Goal: Task Accomplishment & Management: Manage account settings

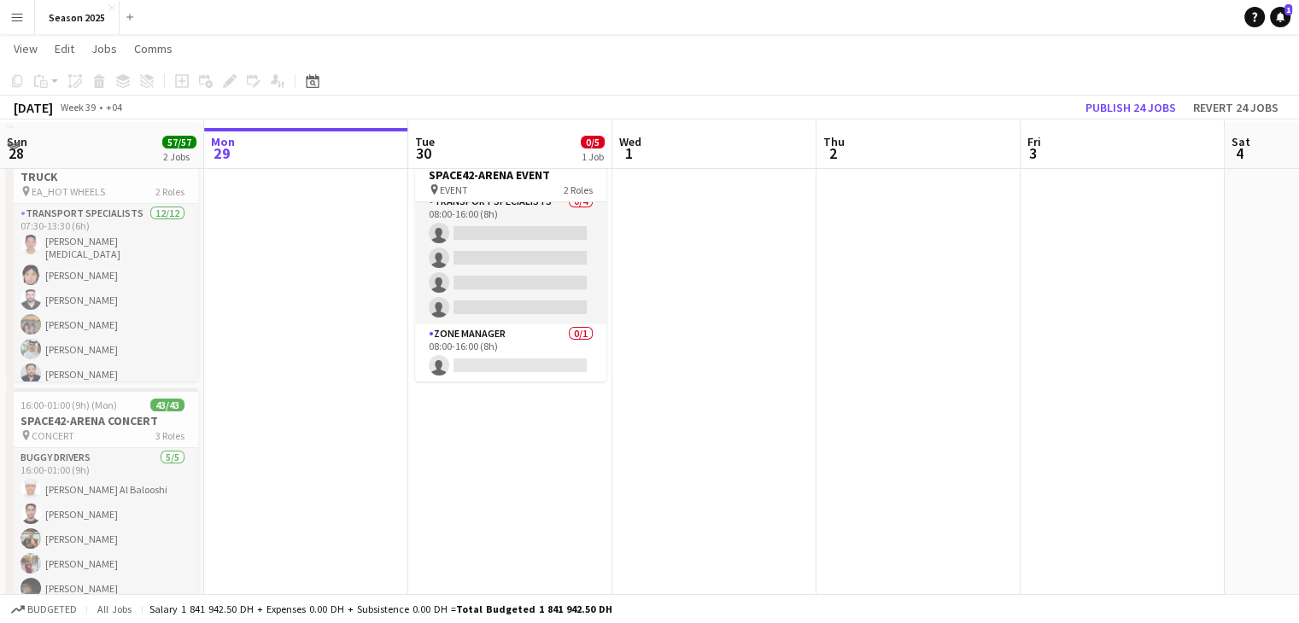
scroll to position [85, 0]
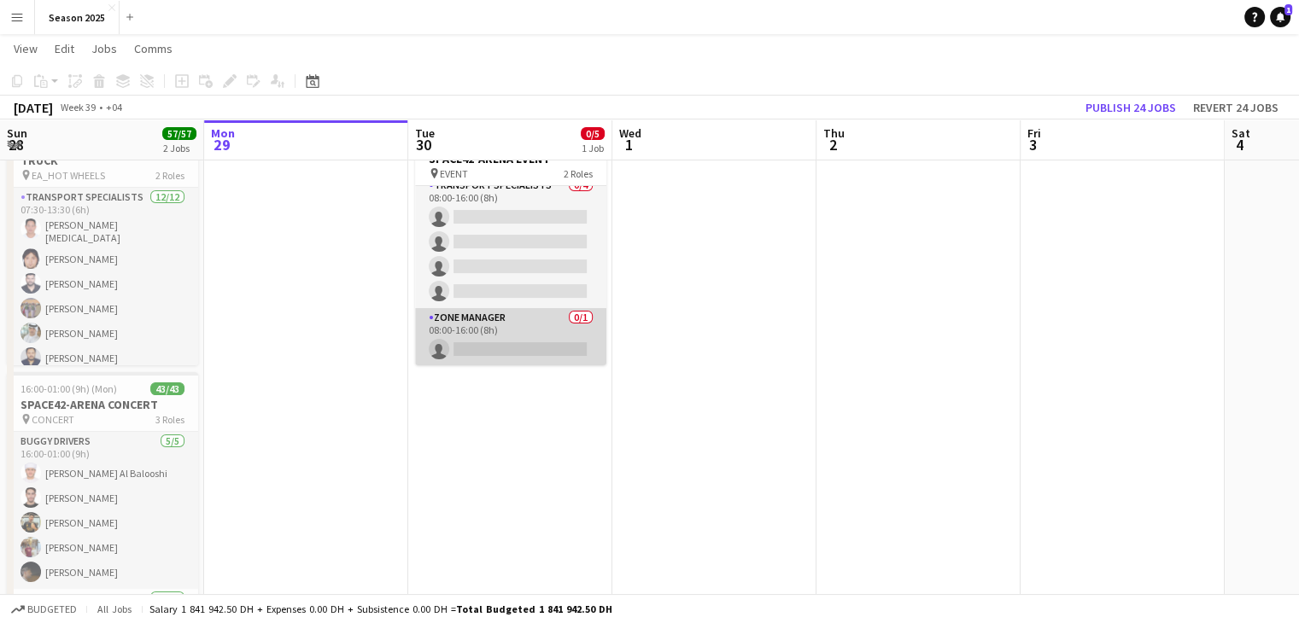
click at [522, 354] on app-card-role "Zone Manager 0/1 08:00-16:00 (8h) single-neutral-actions" at bounding box center [510, 337] width 191 height 58
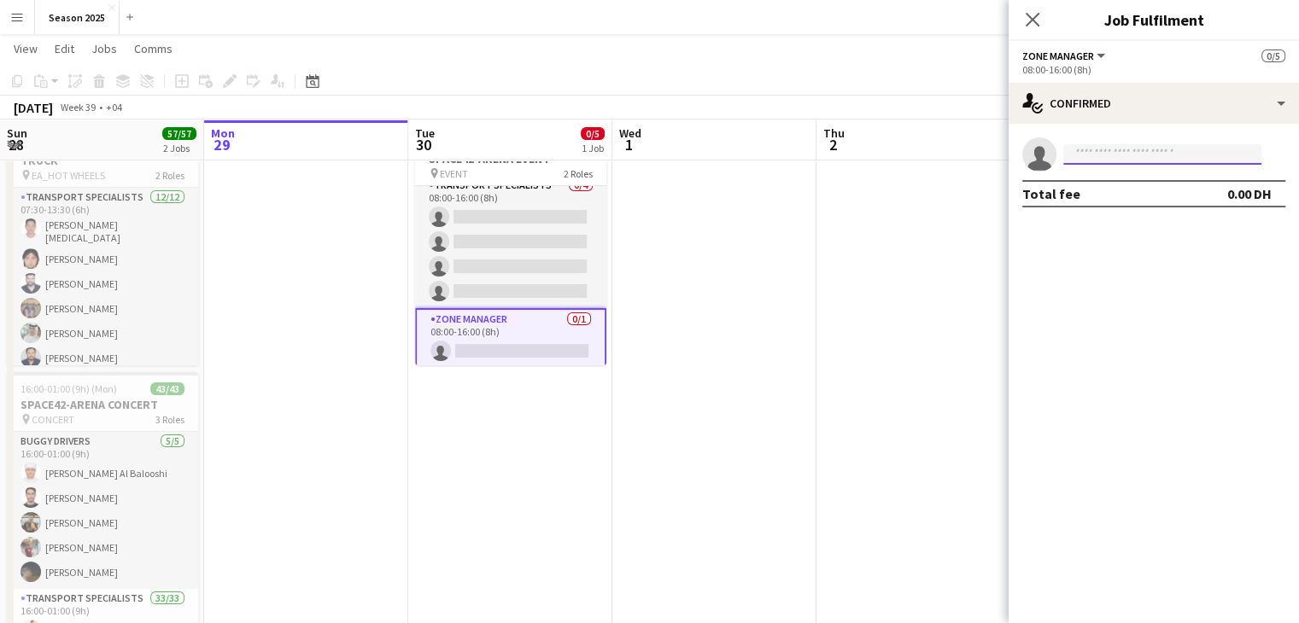
click at [1071, 160] on input at bounding box center [1162, 154] width 198 height 20
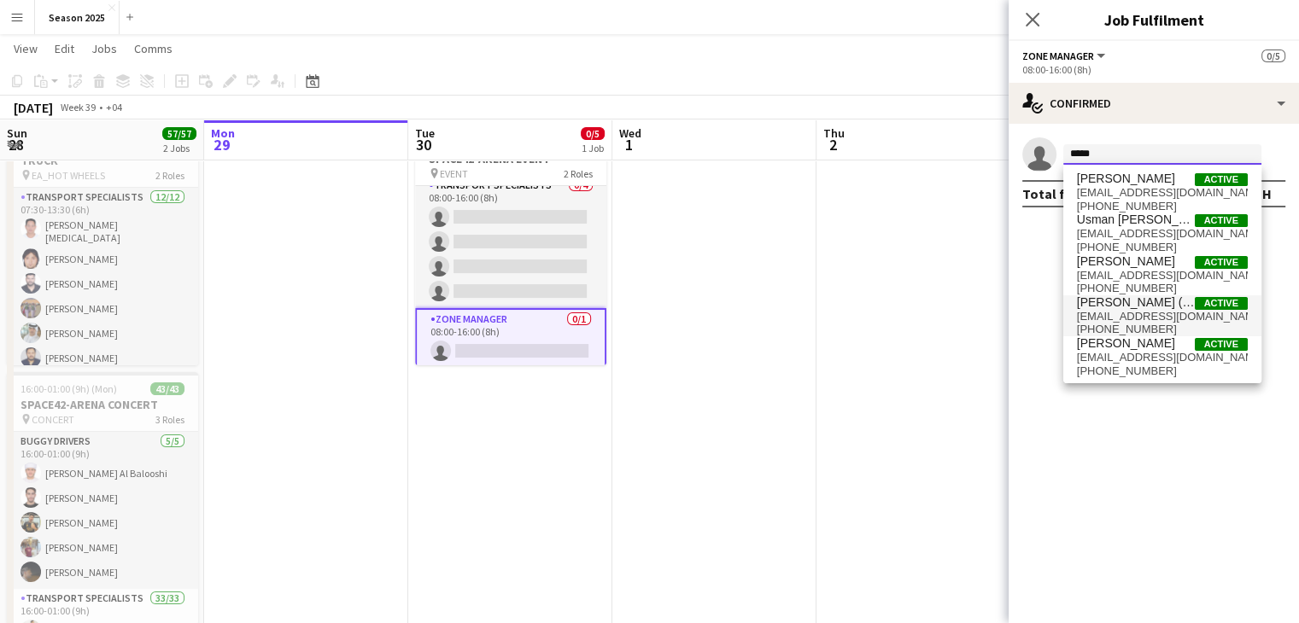
type input "*****"
click at [1142, 304] on span "[PERSON_NAME] ([PERSON_NAME])" at bounding box center [1136, 302] width 118 height 15
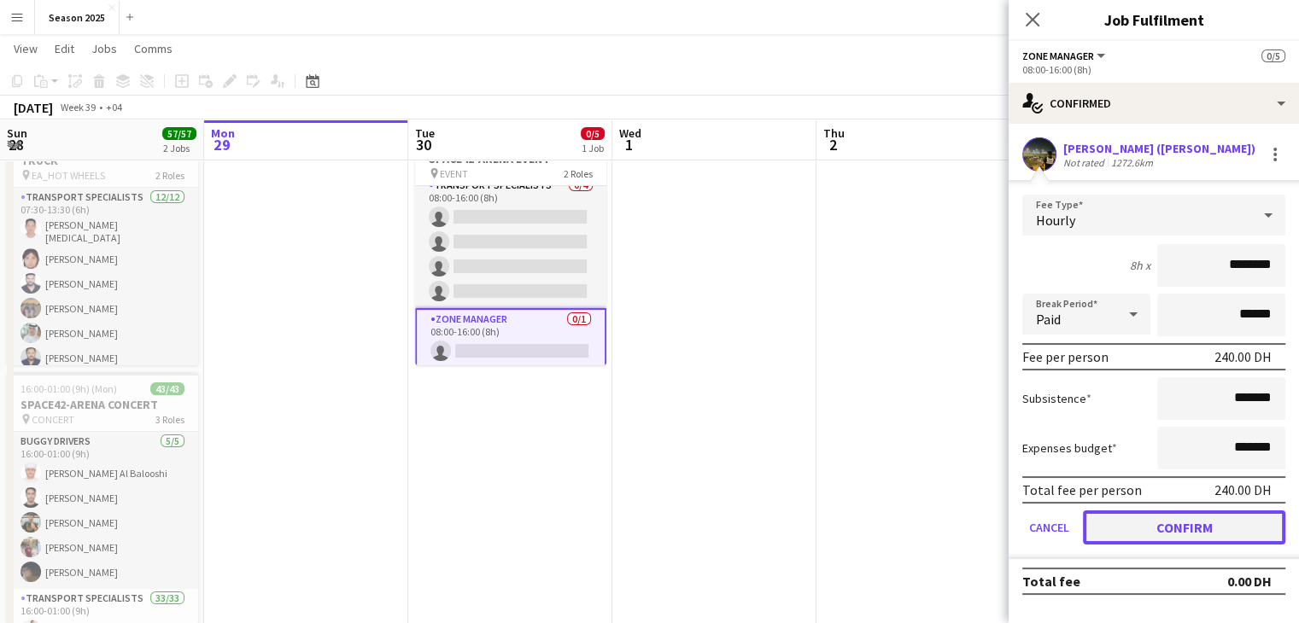
click at [1170, 524] on button "Confirm" at bounding box center [1184, 528] width 202 height 34
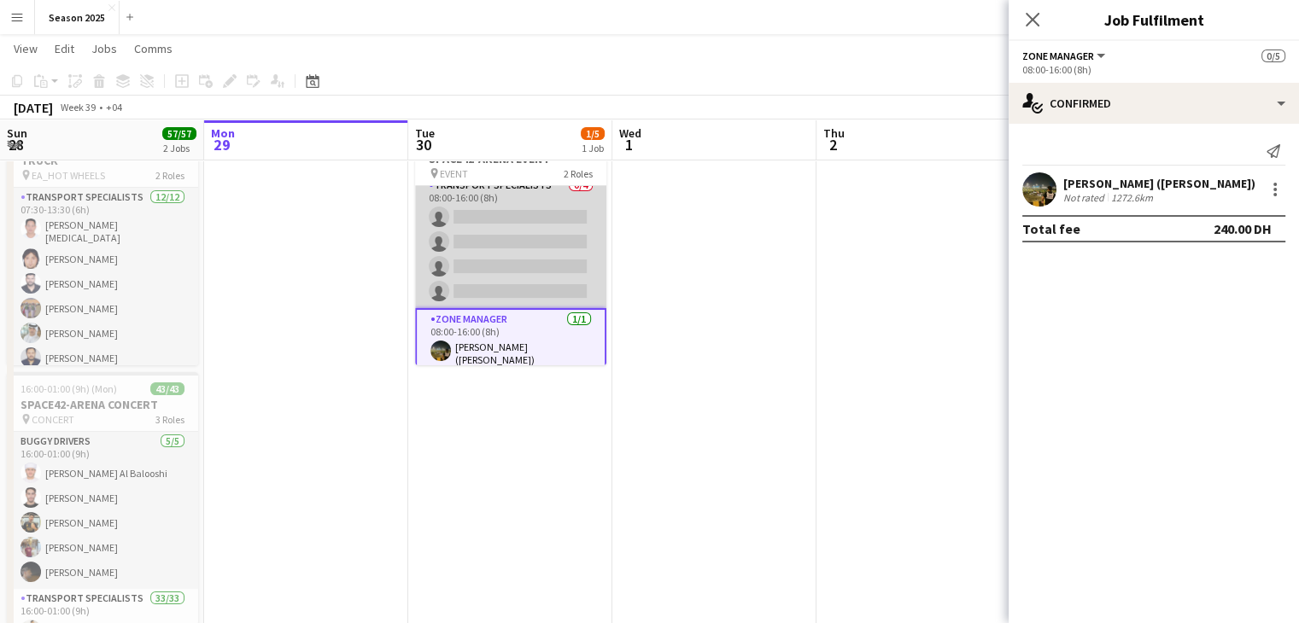
click at [505, 260] on app-card-role "Transport Specialists 0/4 08:00-16:00 (8h) single-neutral-actions single-neutra…" at bounding box center [510, 242] width 191 height 132
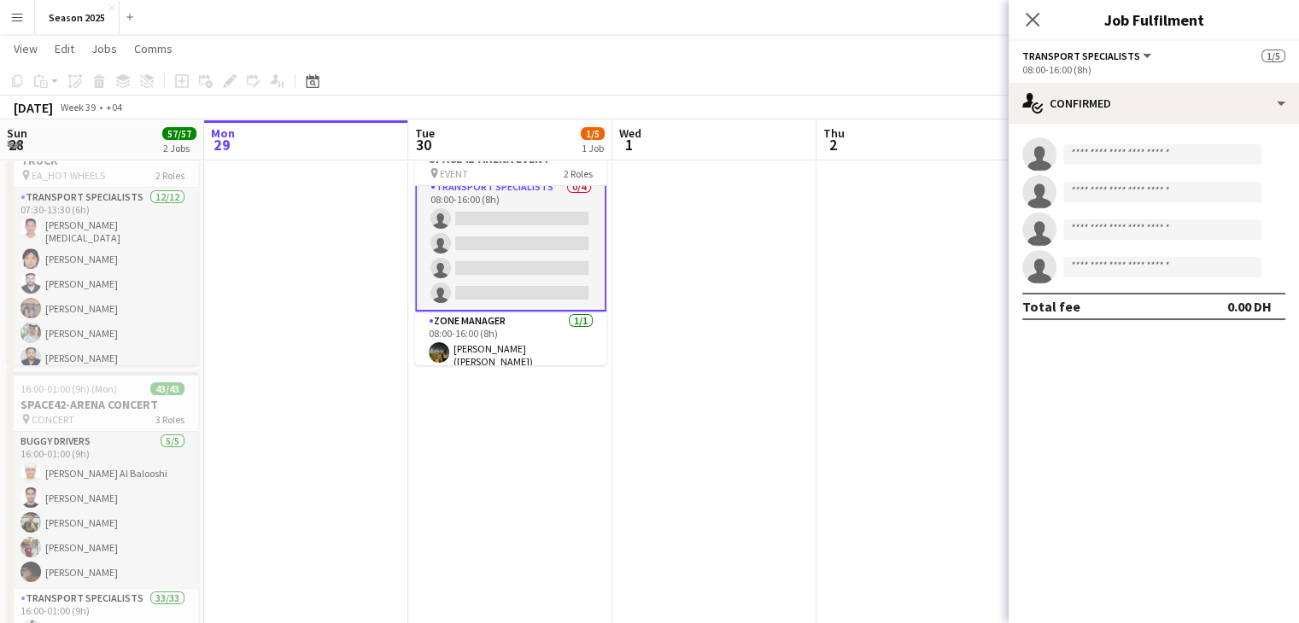
scroll to position [12, 0]
click at [1096, 155] on input at bounding box center [1162, 154] width 198 height 20
type input "*"
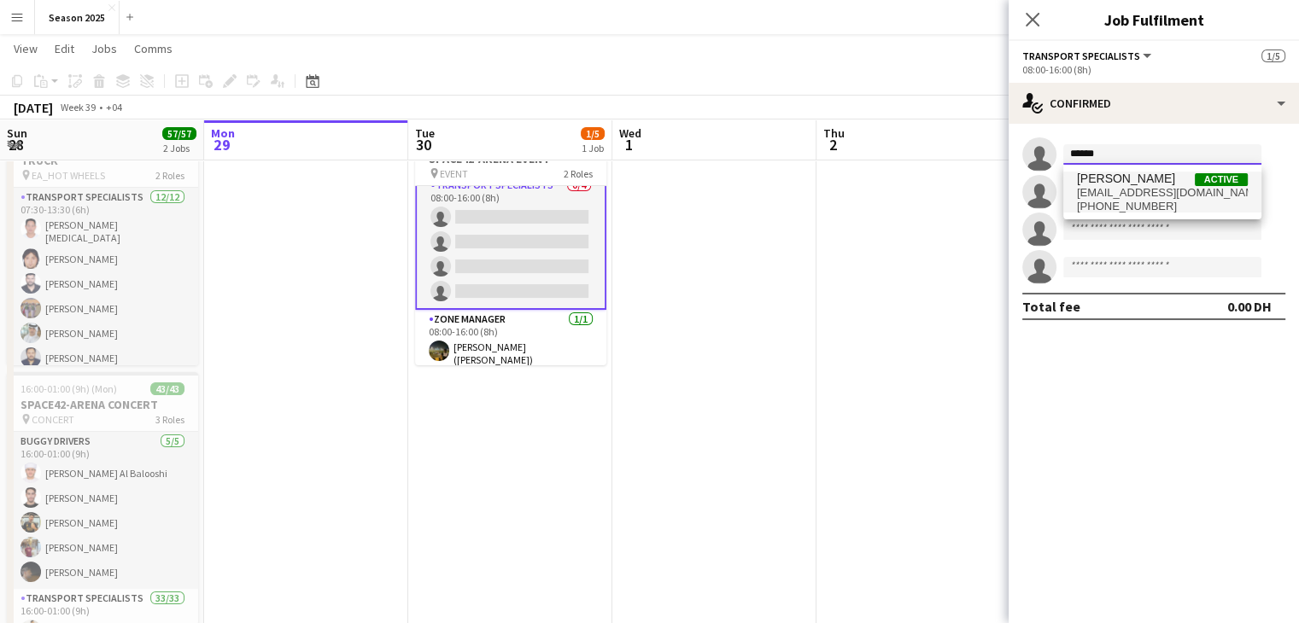
type input "******"
click at [1115, 196] on span "[EMAIL_ADDRESS][DOMAIN_NAME]" at bounding box center [1162, 193] width 171 height 14
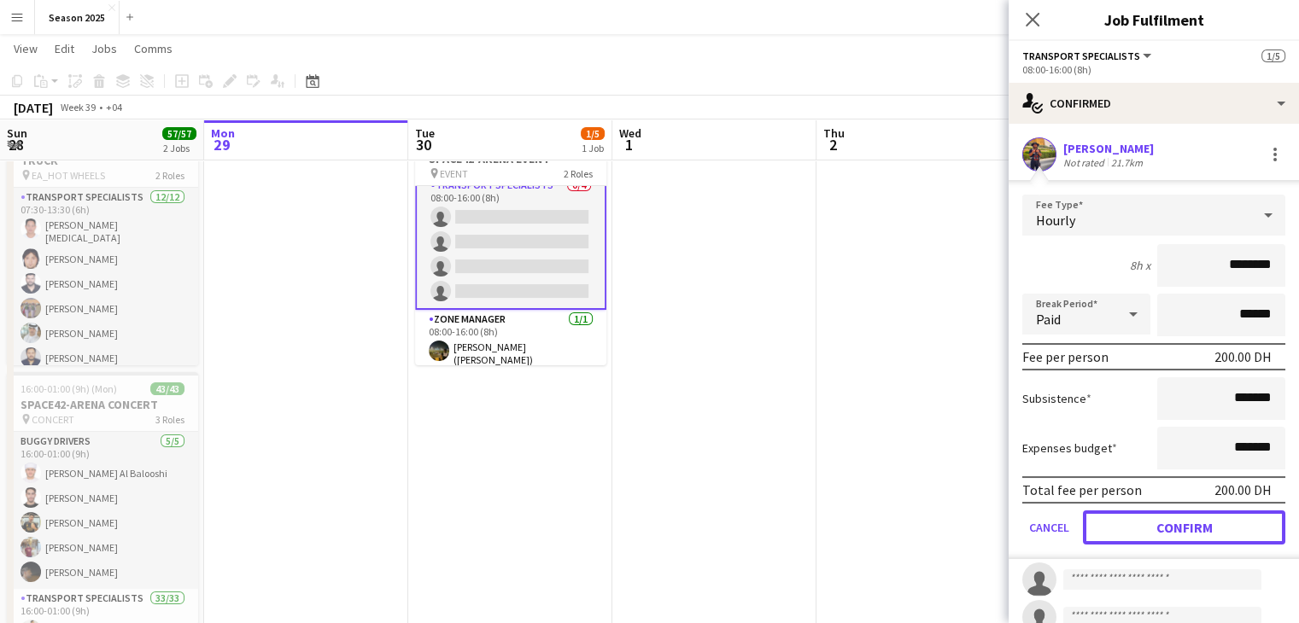
drag, startPoint x: 1145, startPoint y: 517, endPoint x: 1150, endPoint y: 457, distance: 60.8
click at [1145, 518] on button "Confirm" at bounding box center [1184, 528] width 202 height 34
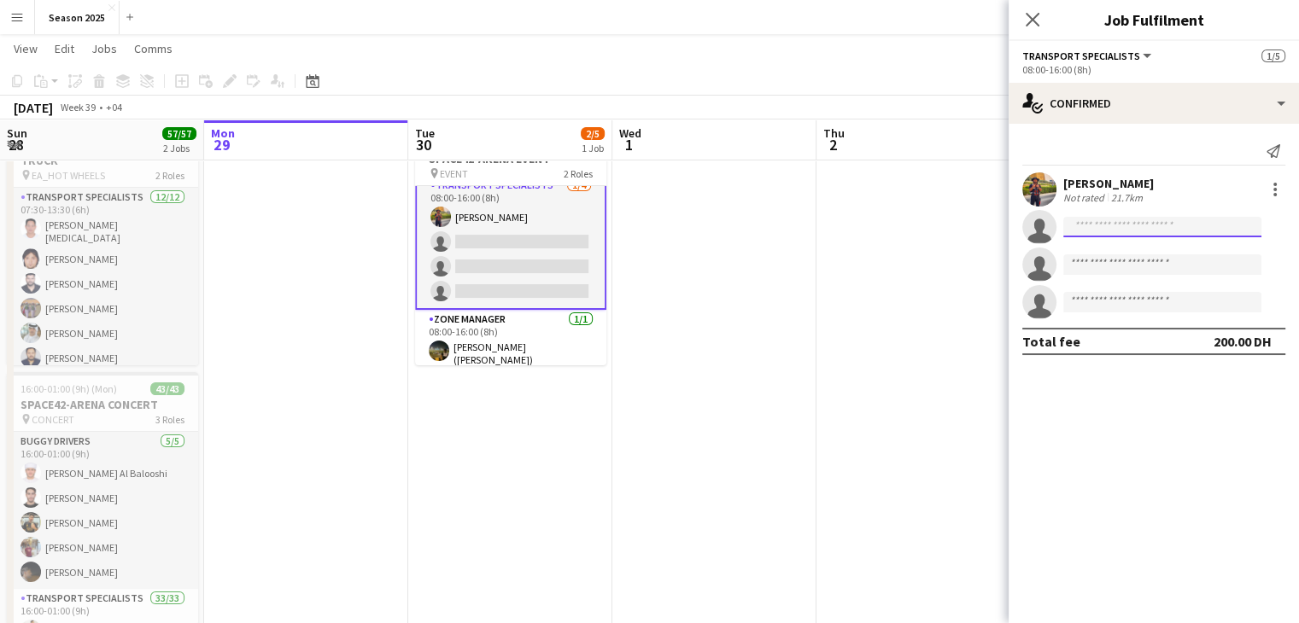
click at [1165, 233] on input at bounding box center [1162, 227] width 198 height 20
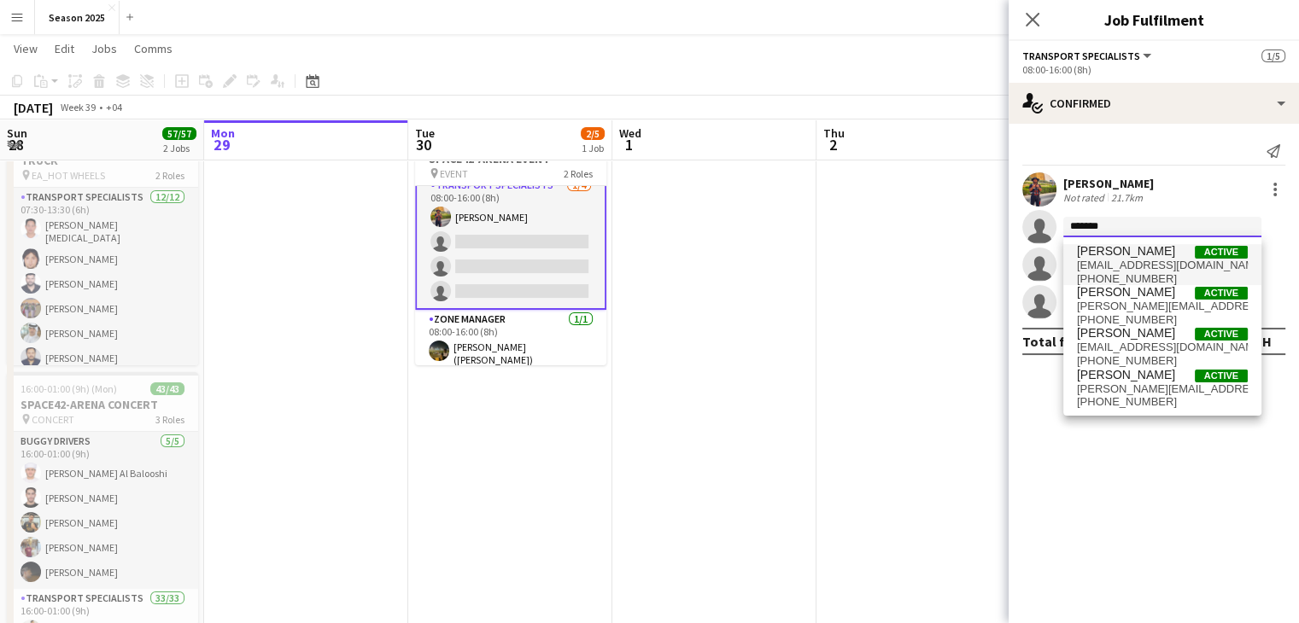
type input "*******"
click at [1127, 254] on span "[PERSON_NAME]" at bounding box center [1126, 251] width 98 height 15
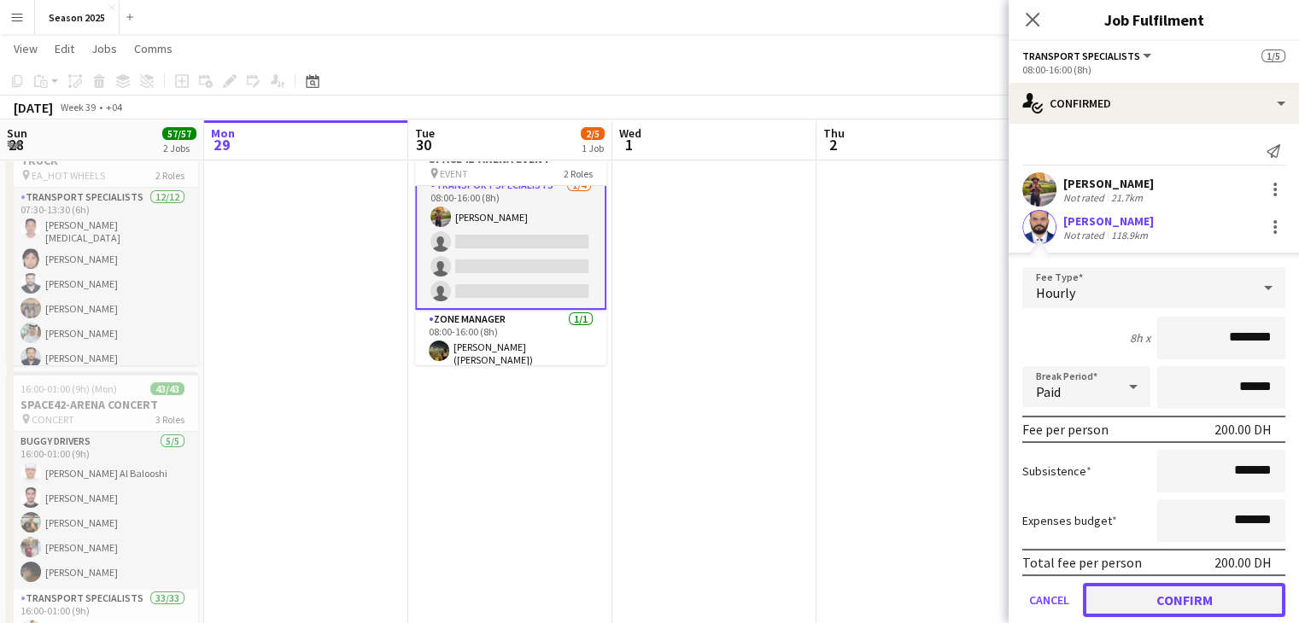
click at [1172, 593] on button "Confirm" at bounding box center [1184, 600] width 202 height 34
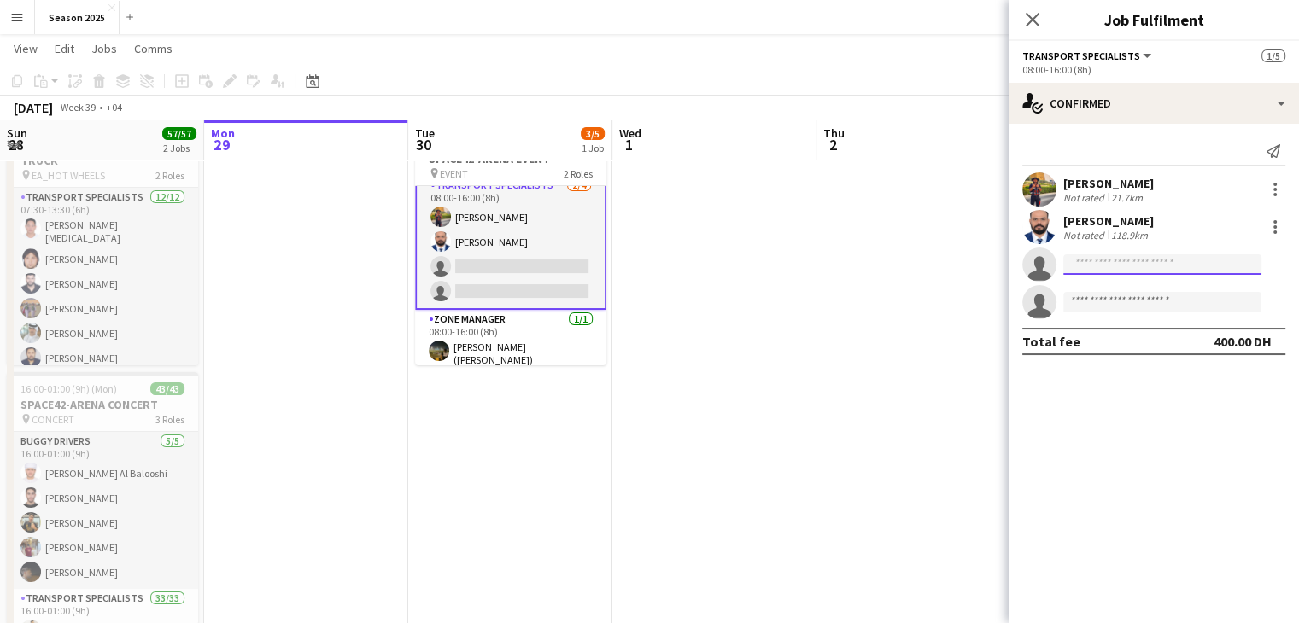
click at [1084, 269] on input at bounding box center [1162, 264] width 198 height 20
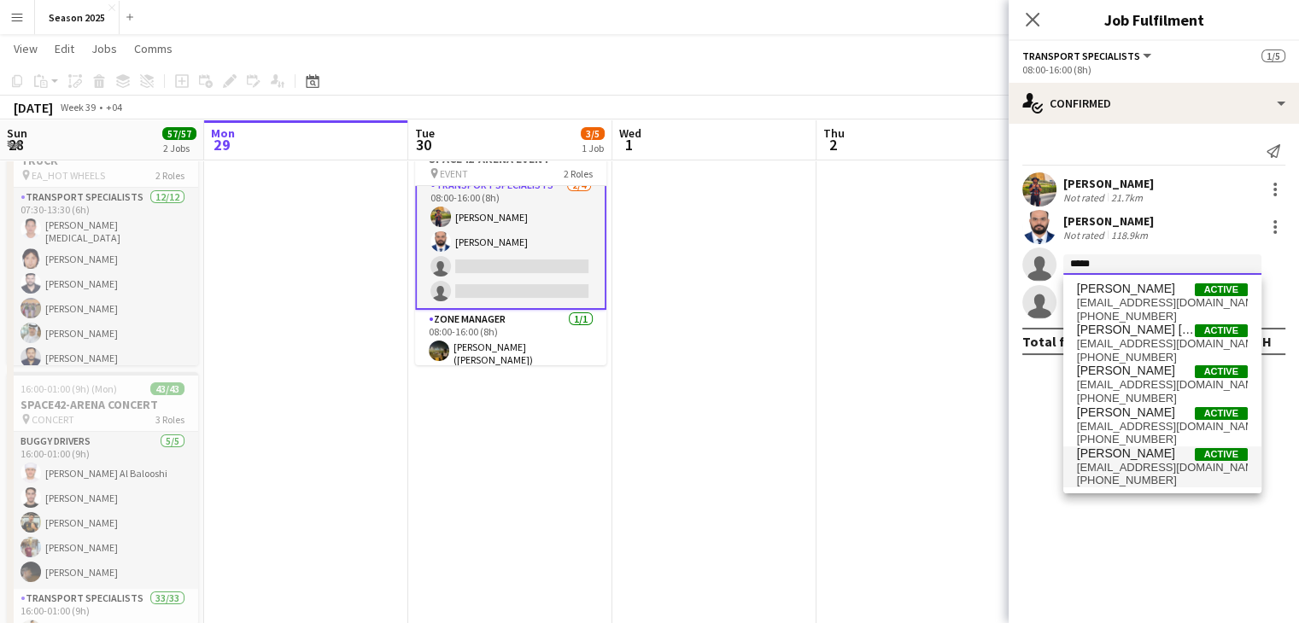
type input "*****"
click at [1110, 462] on span "[EMAIL_ADDRESS][DOMAIN_NAME]" at bounding box center [1162, 468] width 171 height 14
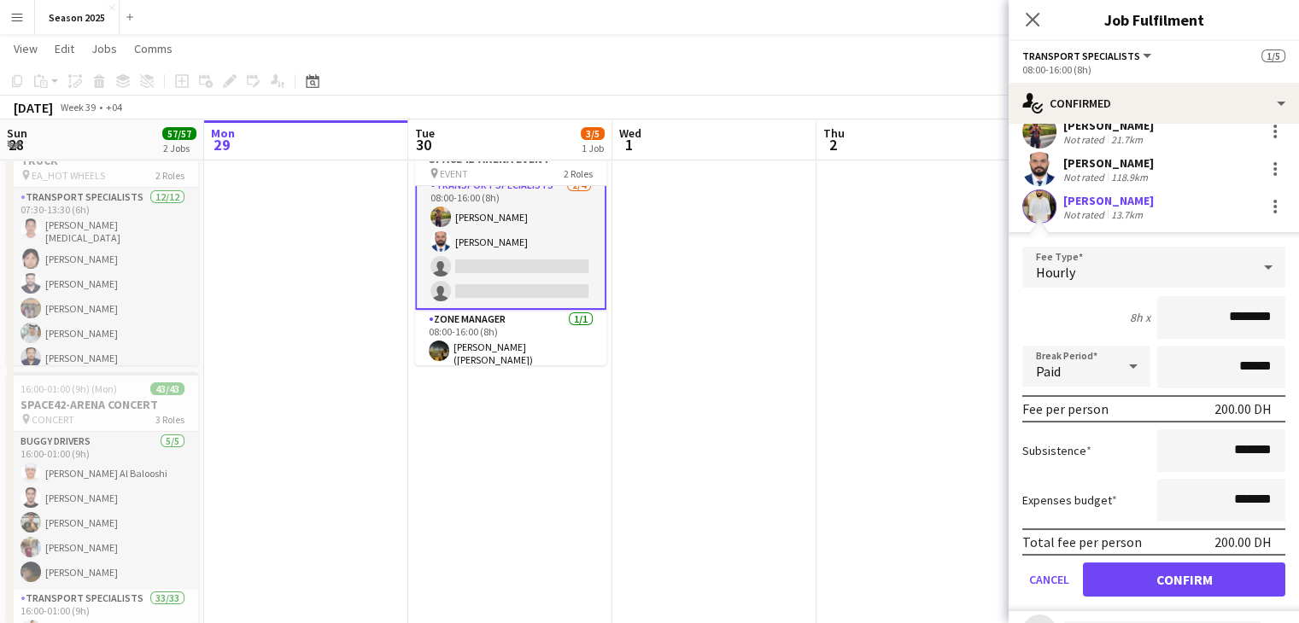
scroll to position [131, 0]
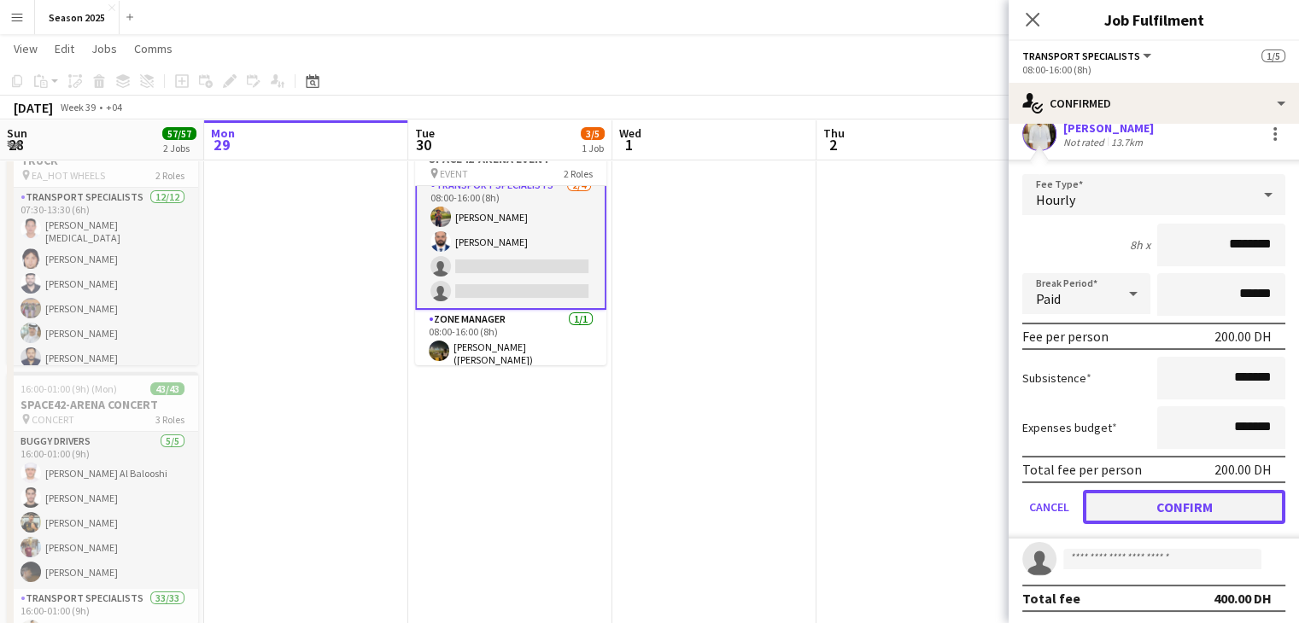
click at [1139, 499] on button "Confirm" at bounding box center [1184, 507] width 202 height 34
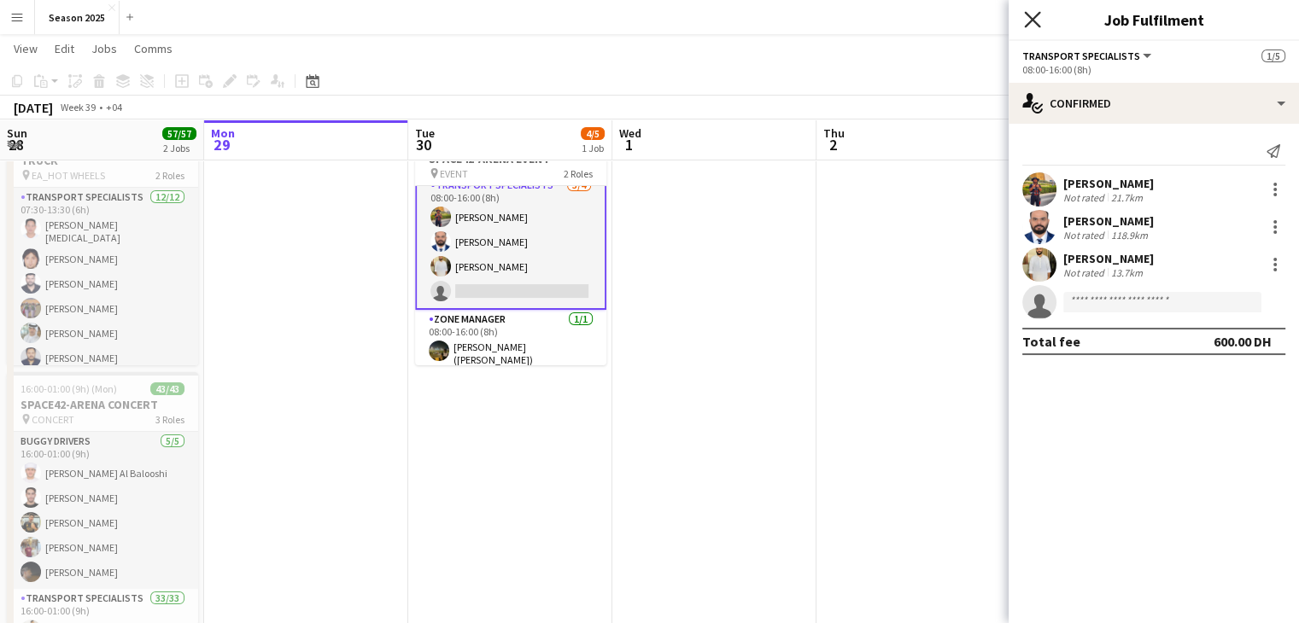
click at [1034, 18] on icon at bounding box center [1032, 19] width 16 height 16
